Goal: Navigation & Orientation: Find specific page/section

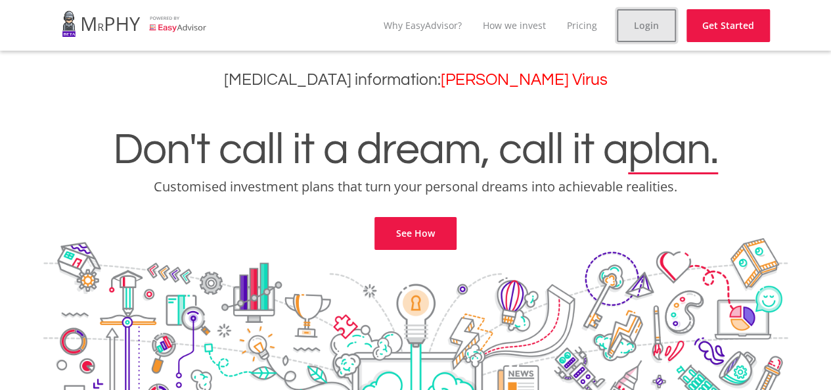
click at [660, 12] on link "Login" at bounding box center [646, 25] width 59 height 33
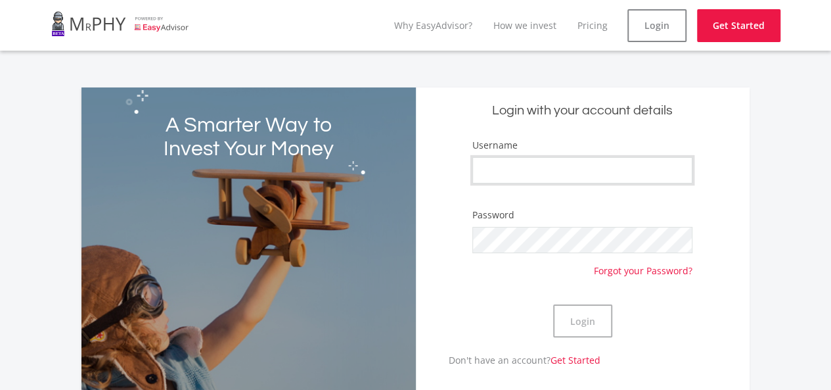
click at [496, 162] on input "Username" at bounding box center [582, 170] width 220 height 26
click at [441, 34] on li "Why EasyAdvisor?" at bounding box center [433, 25] width 78 height 33
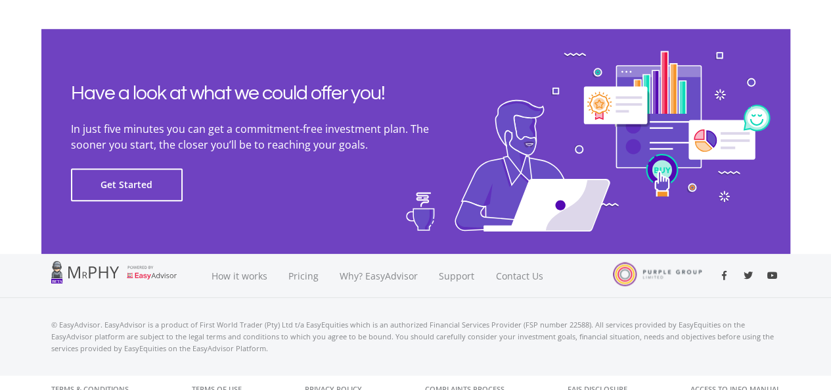
scroll to position [3065, 0]
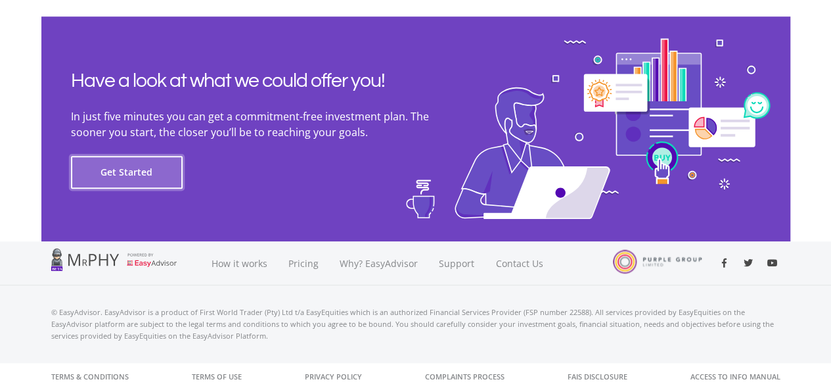
click at [123, 169] on button "Get Started" at bounding box center [127, 172] width 112 height 33
